Goal: Task Accomplishment & Management: Manage account settings

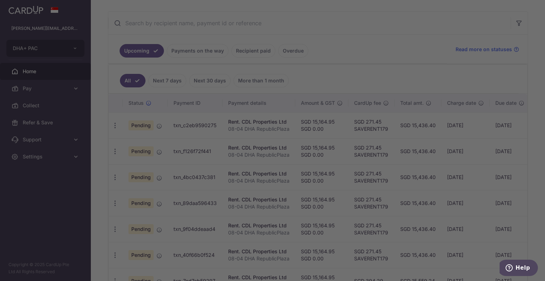
scroll to position [35, 0]
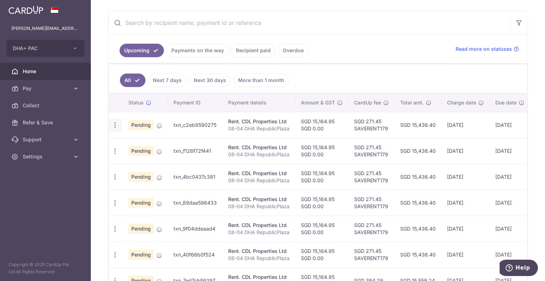
click at [118, 123] on icon "button" at bounding box center [114, 124] width 7 height 7
click at [132, 140] on span "Update payment" at bounding box center [153, 144] width 48 height 9
radio input "true"
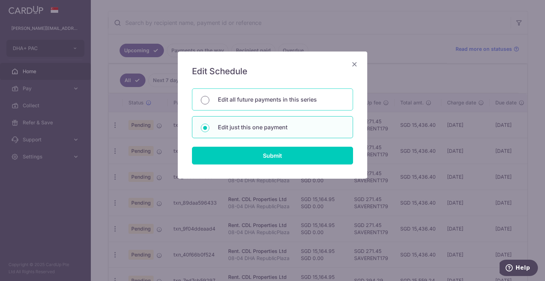
click at [205, 102] on input "Edit all future payments in this series" at bounding box center [205, 100] width 9 height 9
radio input "true"
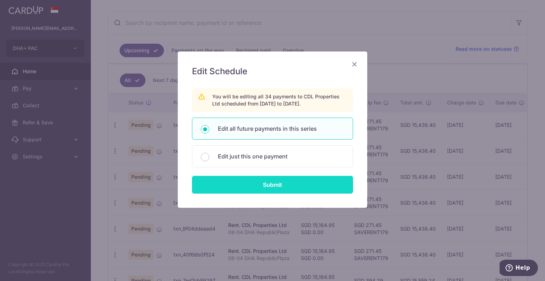
click at [247, 183] on input "Submit" at bounding box center [272, 185] width 161 height 18
radio input "true"
type input "15,164.95"
type input "0.00"
type input "08-04 DHA RepublicPlaza"
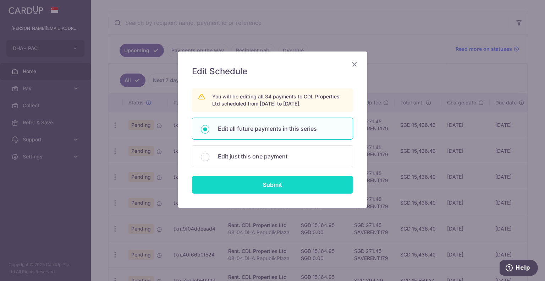
type input "Office Rent"
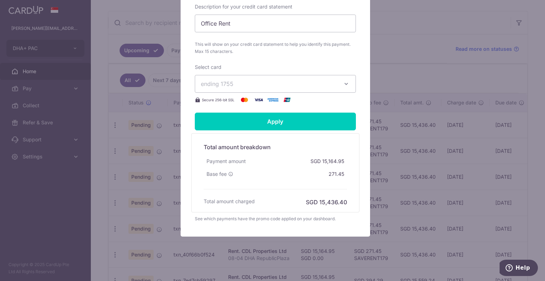
click at [346, 82] on icon "button" at bounding box center [346, 83] width 7 height 7
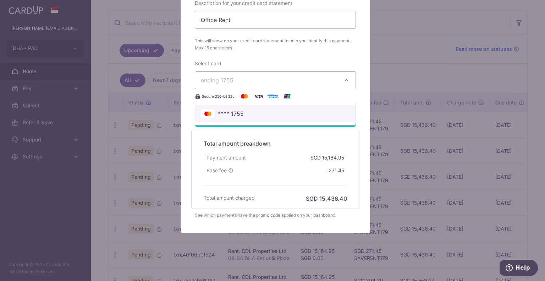
scroll to position [309, 0]
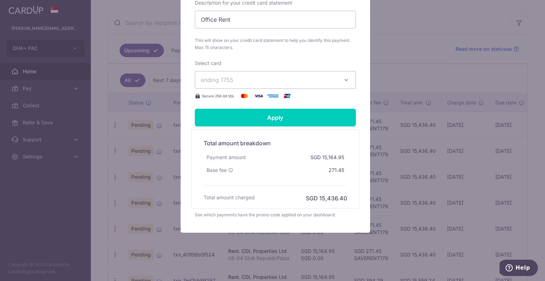
click at [253, 85] on button "ending 1755" at bounding box center [275, 80] width 161 height 18
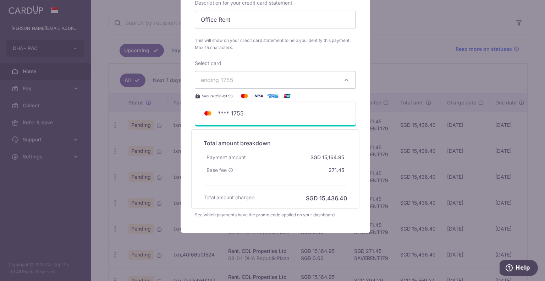
click at [261, 65] on div "Select card ending 1755 **** 1755 Secure 256-bit SSL" at bounding box center [275, 80] width 161 height 40
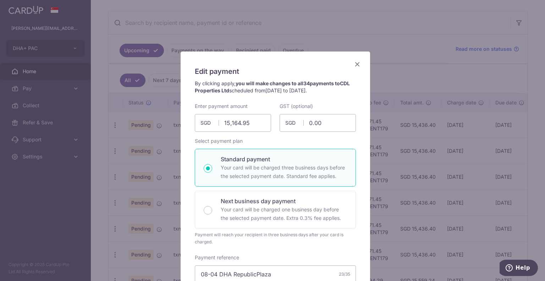
scroll to position [0, 0]
click at [356, 65] on icon "Close" at bounding box center [357, 64] width 9 height 9
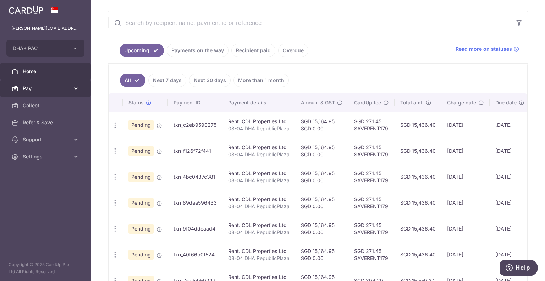
click at [73, 90] on icon at bounding box center [75, 88] width 7 height 7
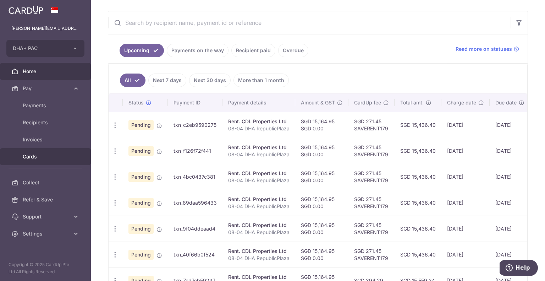
click at [28, 157] on span "Cards" at bounding box center [46, 156] width 47 height 7
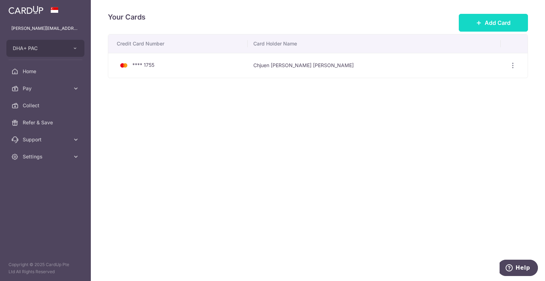
click at [496, 26] on span "Add Card" at bounding box center [498, 22] width 26 height 9
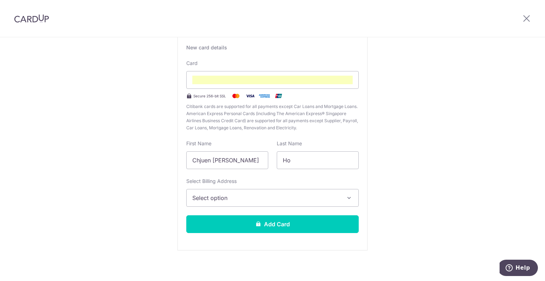
scroll to position [54, 0]
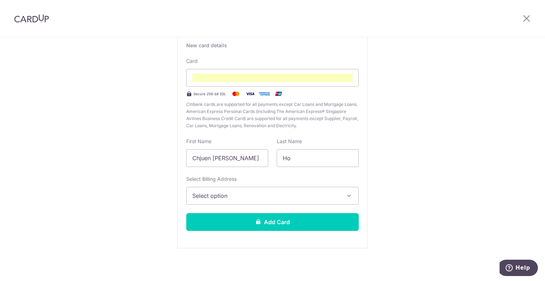
click at [248, 191] on span "Select option" at bounding box center [266, 195] width 148 height 9
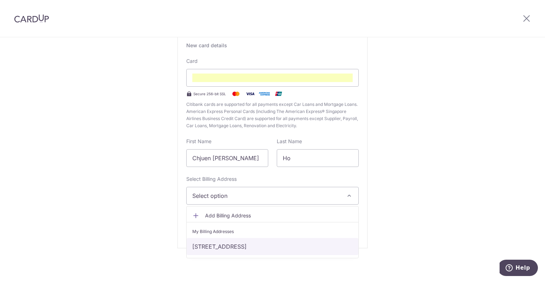
click at [224, 243] on link "9 RAFFLES PLACE - REPUBLIC PLAZA, #08-04, Singapore, Singapore-048619" at bounding box center [273, 246] width 172 height 17
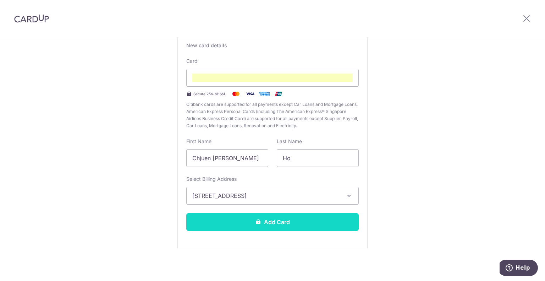
click at [238, 222] on button "Add Card" at bounding box center [272, 222] width 172 height 18
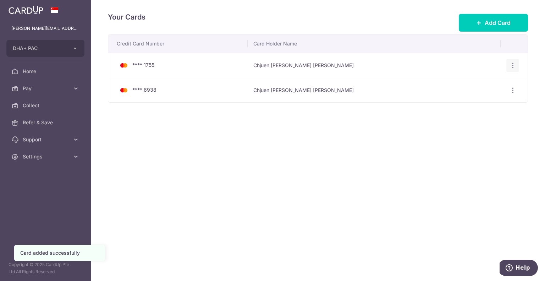
click at [515, 66] on icon "button" at bounding box center [512, 65] width 7 height 7
click at [474, 101] on span "Delete" at bounding box center [489, 102] width 48 height 9
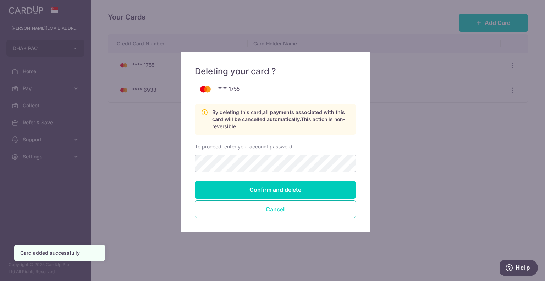
click at [261, 208] on button "Cancel" at bounding box center [275, 209] width 161 height 18
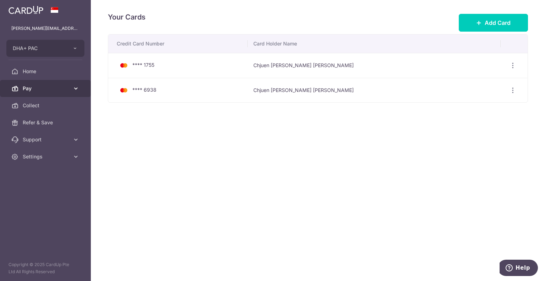
click at [30, 88] on span "Pay" at bounding box center [46, 88] width 47 height 7
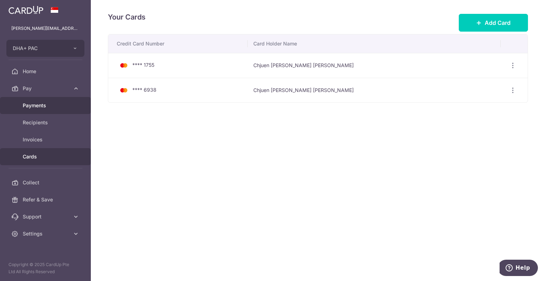
click at [33, 109] on link "Payments" at bounding box center [45, 105] width 91 height 17
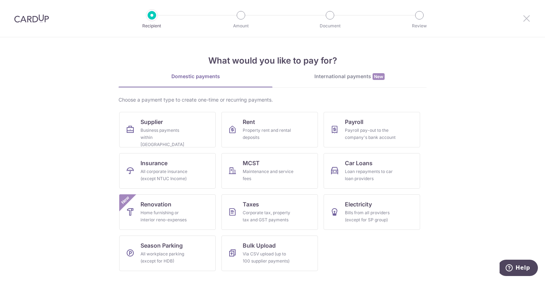
drag, startPoint x: 528, startPoint y: 19, endPoint x: 491, endPoint y: 24, distance: 37.0
click at [528, 19] on icon at bounding box center [526, 18] width 9 height 9
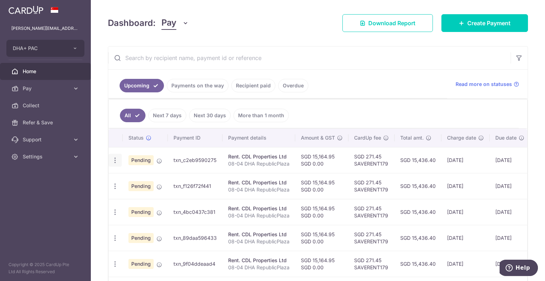
click at [116, 160] on icon "button" at bounding box center [114, 159] width 7 height 7
click at [130, 176] on span "Update payment" at bounding box center [153, 179] width 48 height 9
radio input "true"
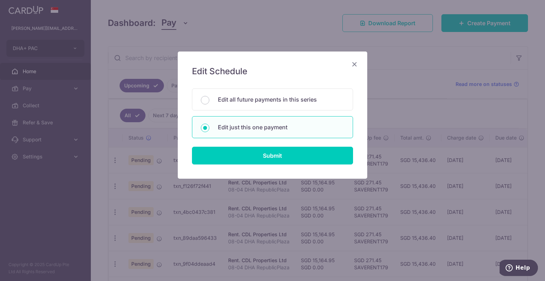
click at [203, 98] on input "Edit all future payments in this series" at bounding box center [205, 100] width 9 height 9
radio input "true"
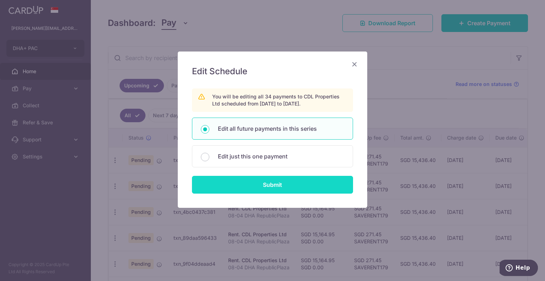
click at [243, 187] on input "Submit" at bounding box center [272, 185] width 161 height 18
radio input "true"
type input "15,164.95"
type input "0.00"
type input "08-04 DHA RepublicPlaza"
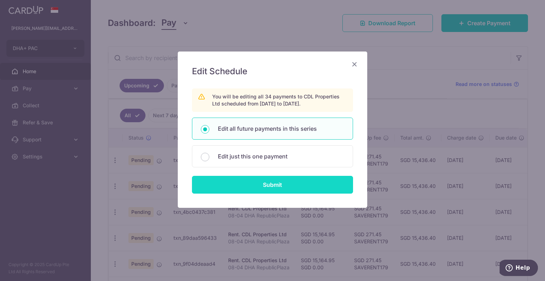
type input "Office Rent"
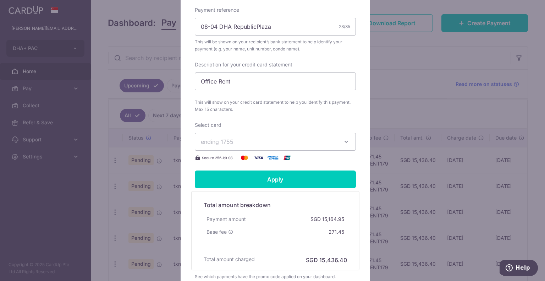
click at [325, 141] on span "ending 1755" at bounding box center [269, 141] width 136 height 9
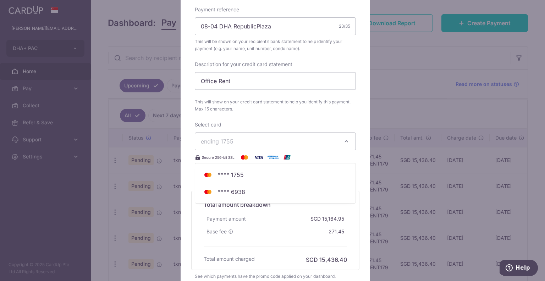
scroll to position [248, 0]
drag, startPoint x: 230, startPoint y: 191, endPoint x: 235, endPoint y: 190, distance: 4.3
click at [230, 191] on span "**** 6938" at bounding box center [231, 191] width 27 height 9
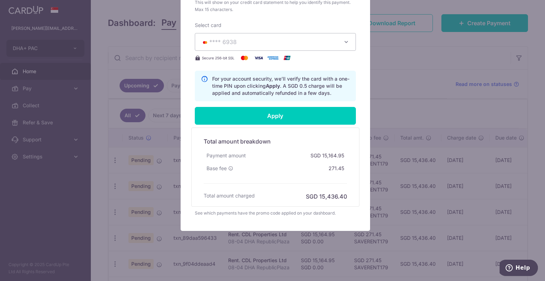
scroll to position [347, 0]
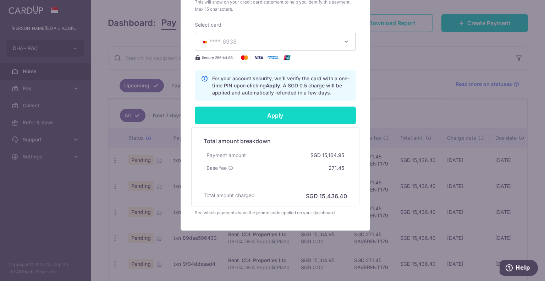
click at [276, 115] on input "Apply" at bounding box center [275, 115] width 161 height 18
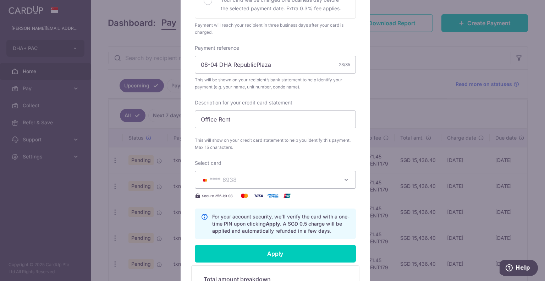
type input "Successfully Applied"
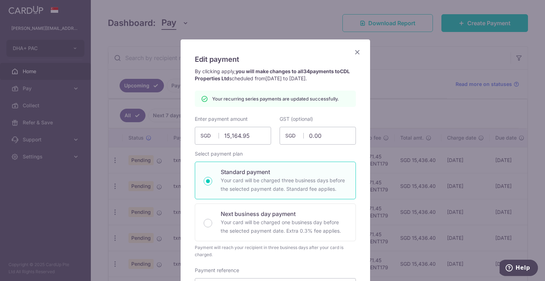
scroll to position [0, 0]
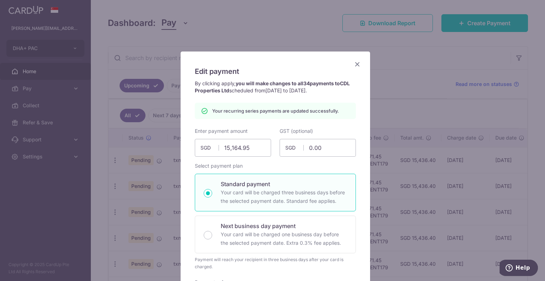
click at [353, 66] on icon "Close" at bounding box center [357, 64] width 9 height 9
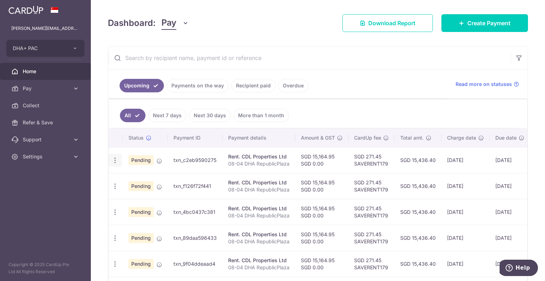
click at [114, 154] on div "Update payment Cancel payment" at bounding box center [115, 160] width 13 height 13
click at [113, 157] on icon "button" at bounding box center [114, 159] width 7 height 7
click at [132, 178] on span "Update payment" at bounding box center [153, 179] width 48 height 9
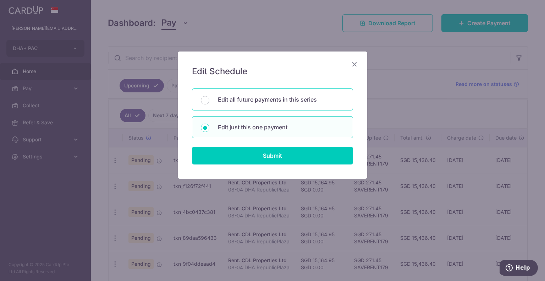
click at [271, 98] on p "Edit all future payments in this series" at bounding box center [281, 99] width 126 height 9
click at [209, 98] on input "Edit all future payments in this series" at bounding box center [205, 100] width 9 height 9
radio input "true"
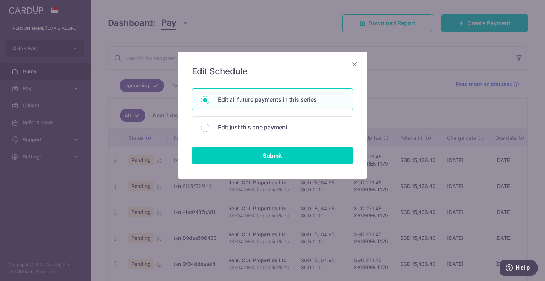
drag, startPoint x: 267, startPoint y: 150, endPoint x: 272, endPoint y: 144, distance: 7.4
click at [268, 150] on input "Submit" at bounding box center [272, 156] width 161 height 18
radio input "true"
type input "15,164.95"
type input "0.00"
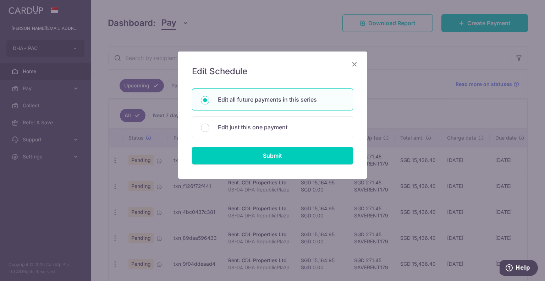
type input "08-04 DHA RepublicPlaza"
type input "Office Rent"
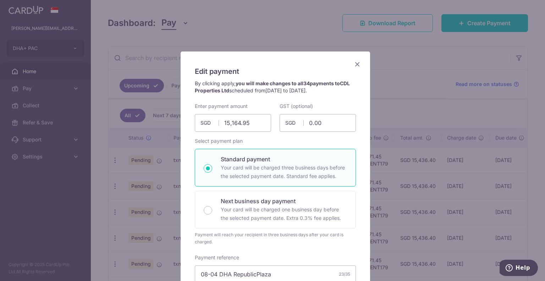
click at [353, 68] on icon "Close" at bounding box center [357, 64] width 9 height 9
